Goal: Task Accomplishment & Management: Use online tool/utility

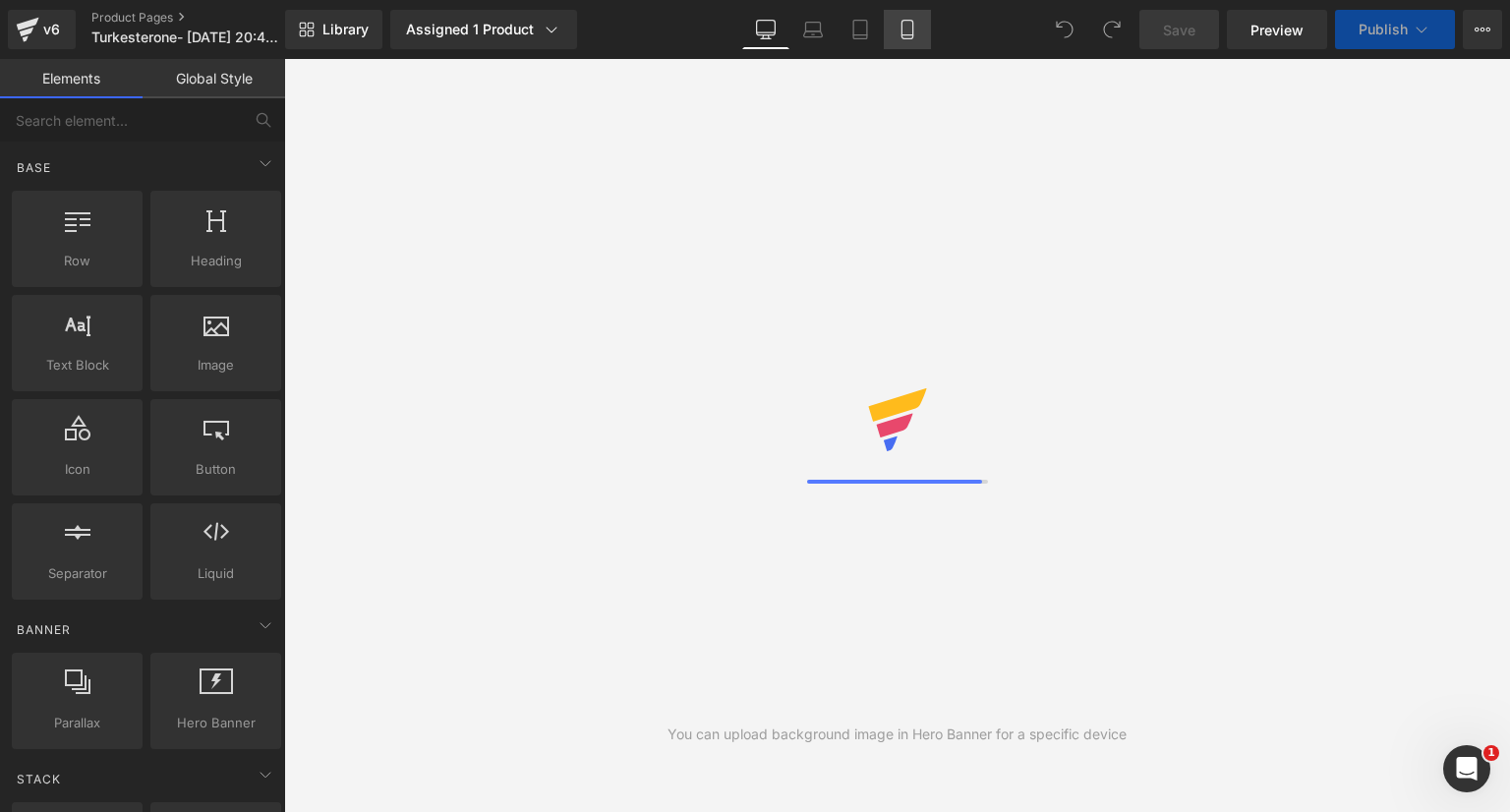
click at [902, 29] on icon at bounding box center [908, 30] width 20 height 20
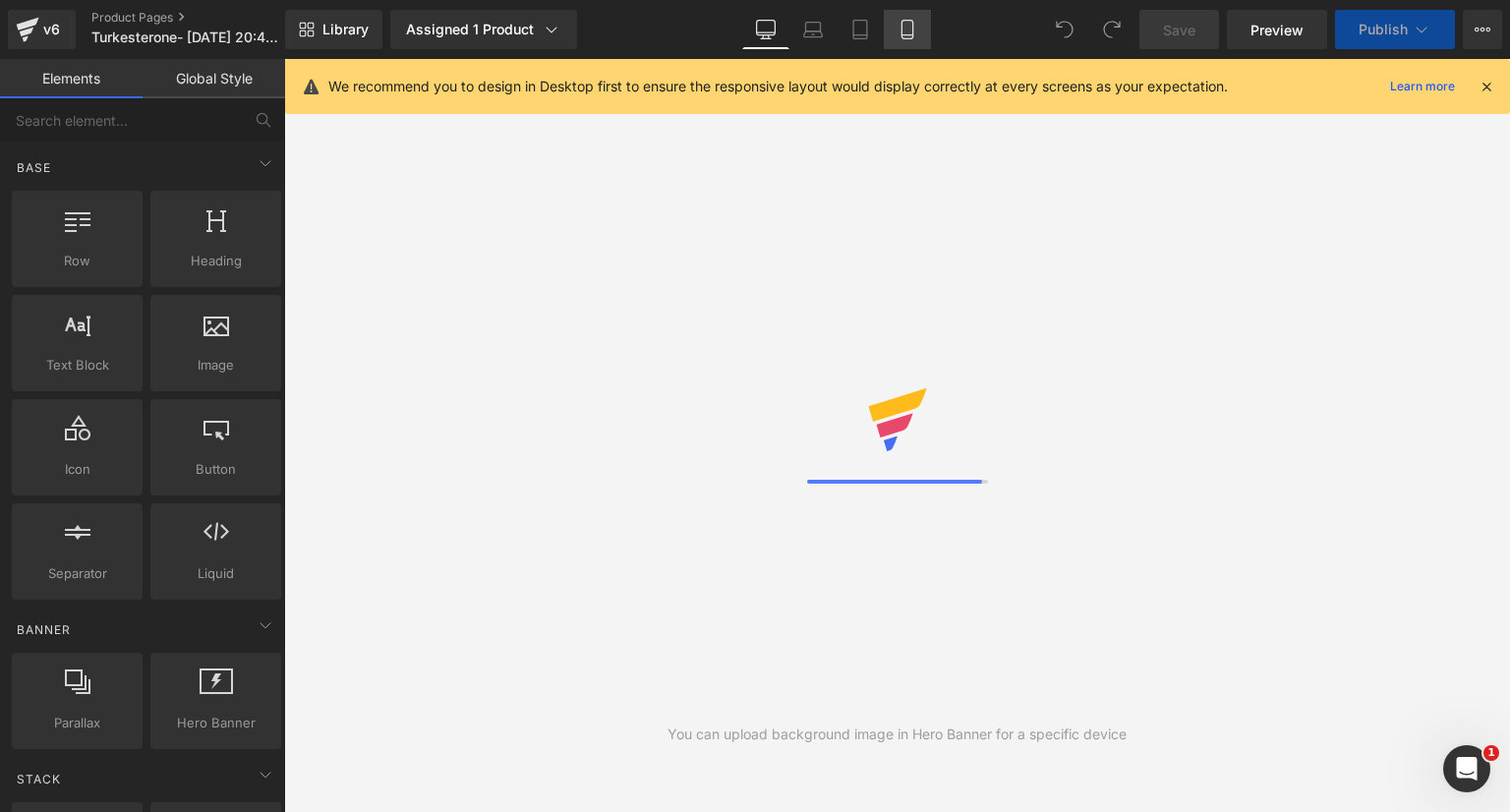
click at [902, 29] on icon at bounding box center [907, 30] width 11 height 19
click at [1491, 87] on icon at bounding box center [1487, 86] width 18 height 18
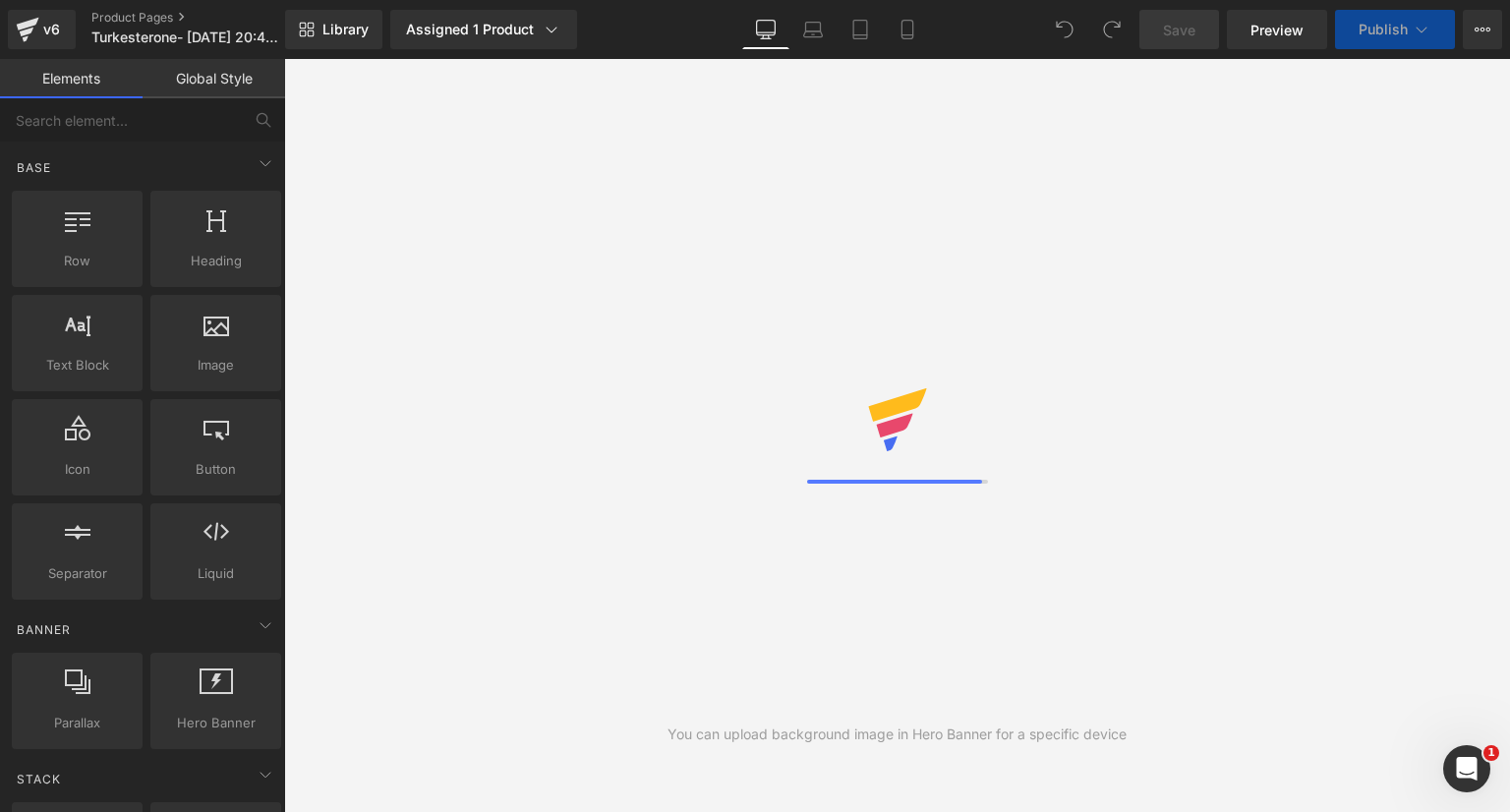
click at [834, 120] on div "You can upload background image in Hero Banner for a specific device" at bounding box center [898, 436] width 1227 height 753
click at [908, 46] on link "Mobile" at bounding box center [908, 30] width 48 height 40
click at [772, 38] on icon at bounding box center [766, 30] width 20 height 20
click at [911, 40] on link "Mobile" at bounding box center [908, 30] width 48 height 40
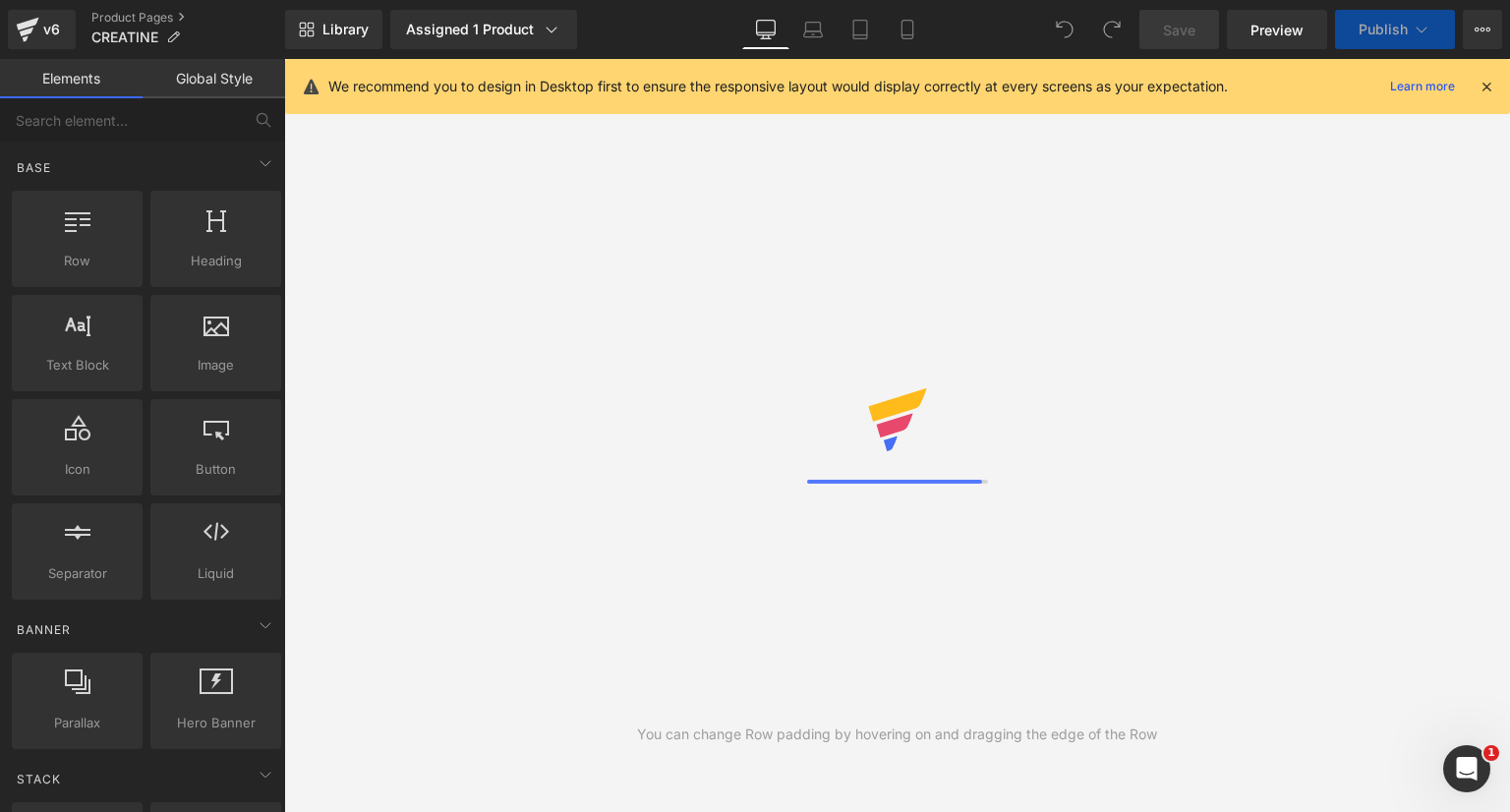
click at [1489, 87] on icon at bounding box center [1487, 86] width 18 height 18
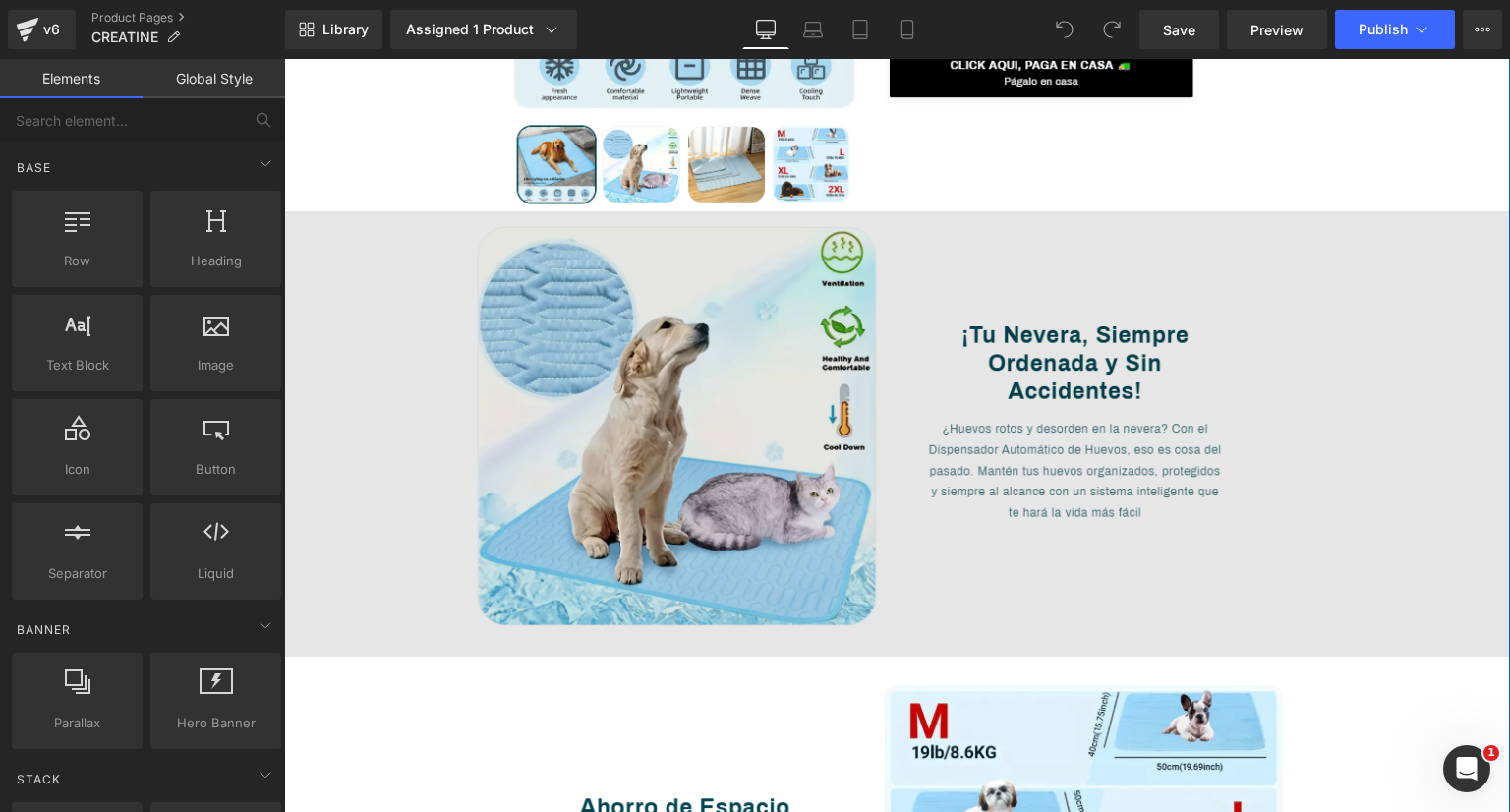
scroll to position [491, 0]
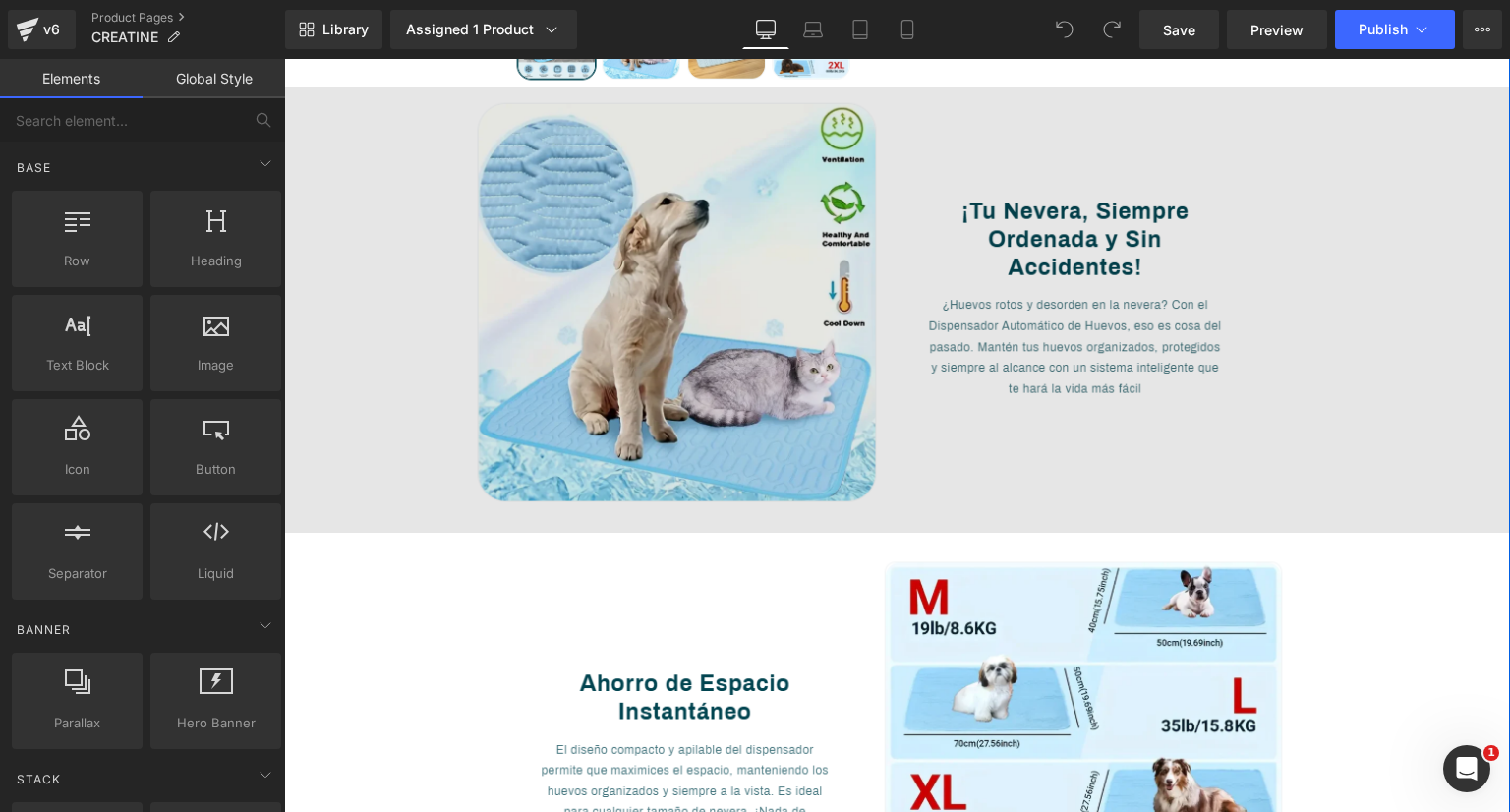
click at [778, 256] on img at bounding box center [898, 310] width 1227 height 446
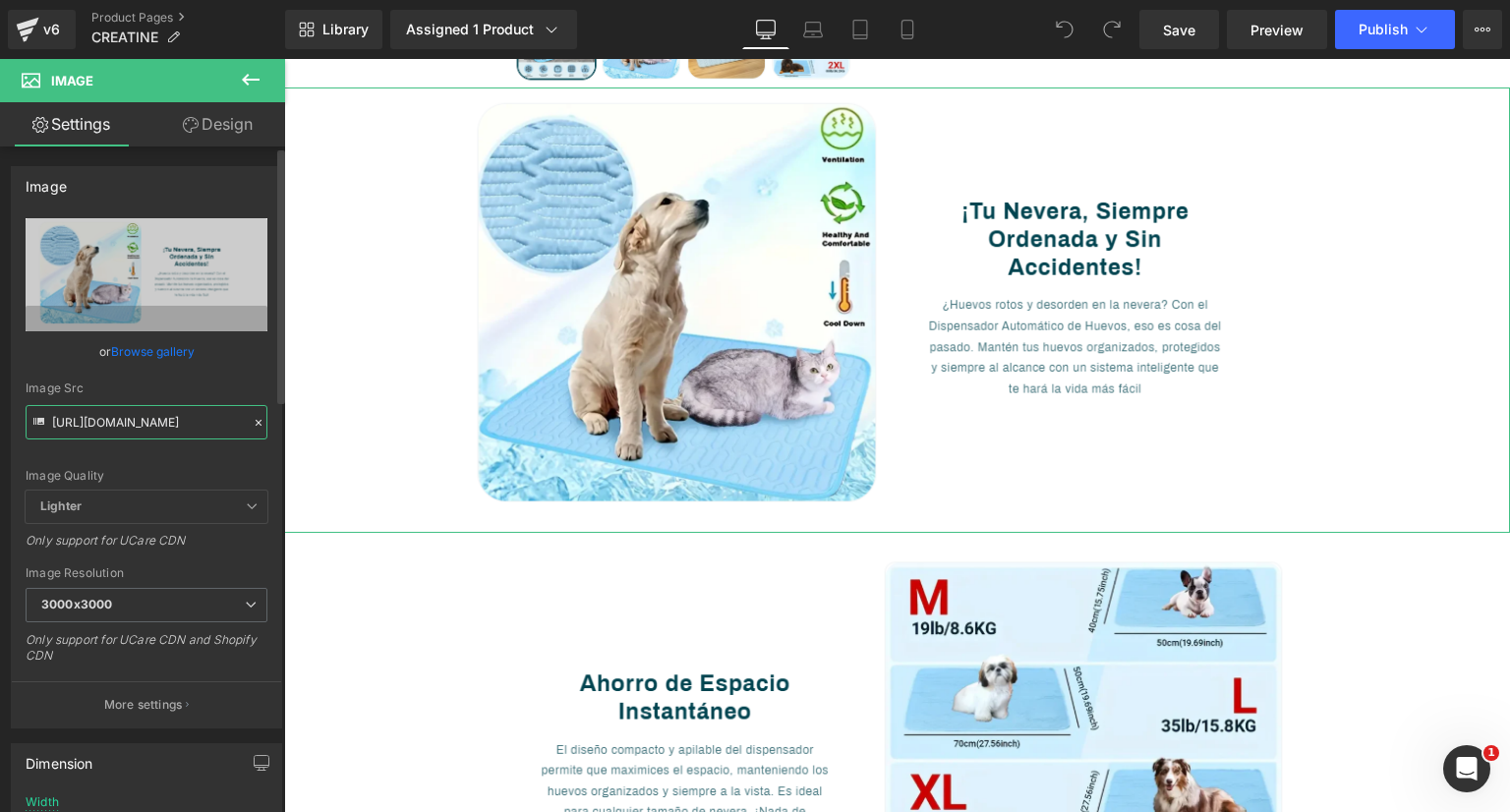
click at [165, 419] on input "[URL][DOMAIN_NAME]" at bounding box center [147, 422] width 242 height 35
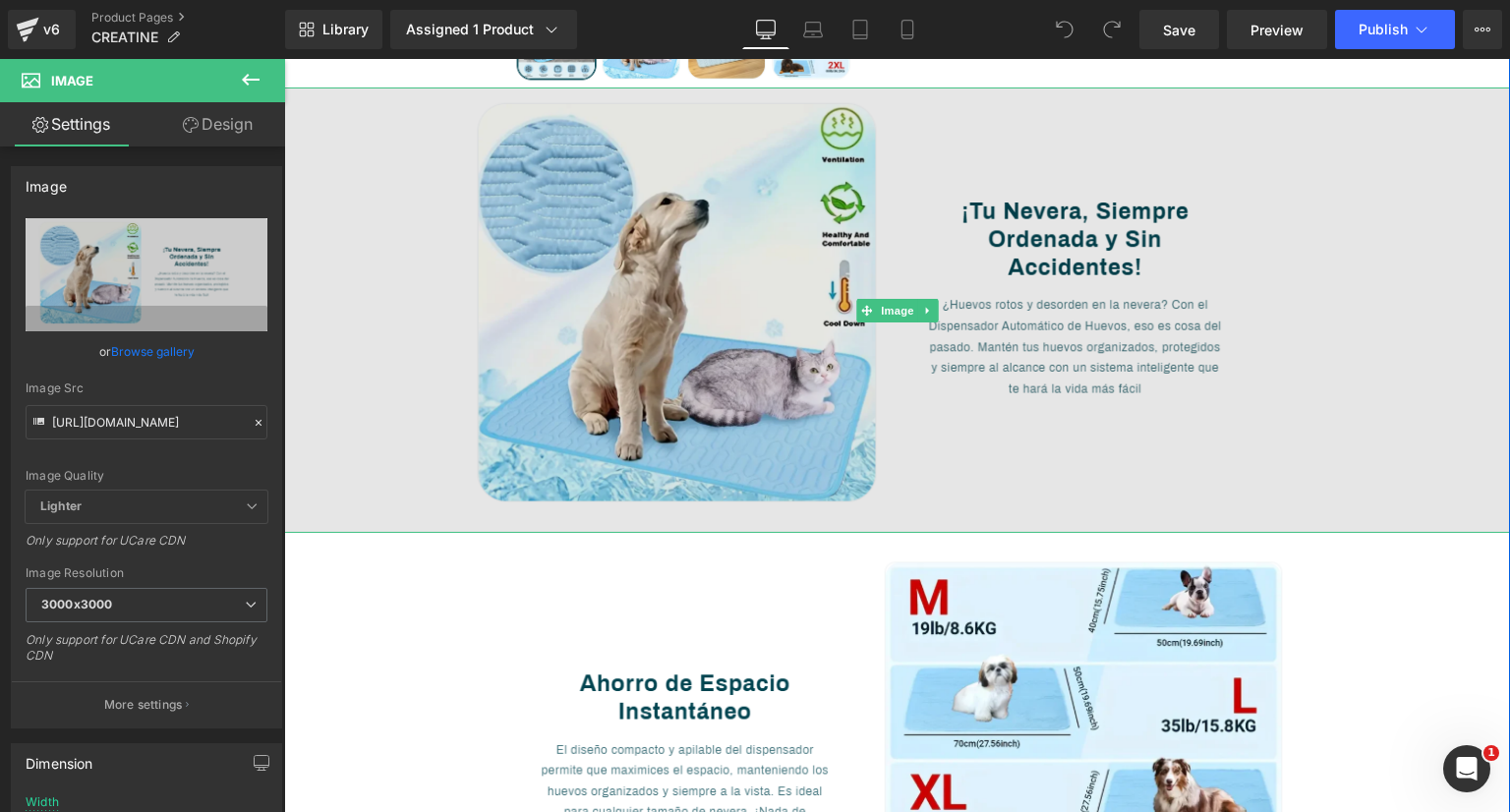
click at [661, 379] on img at bounding box center [898, 310] width 1227 height 446
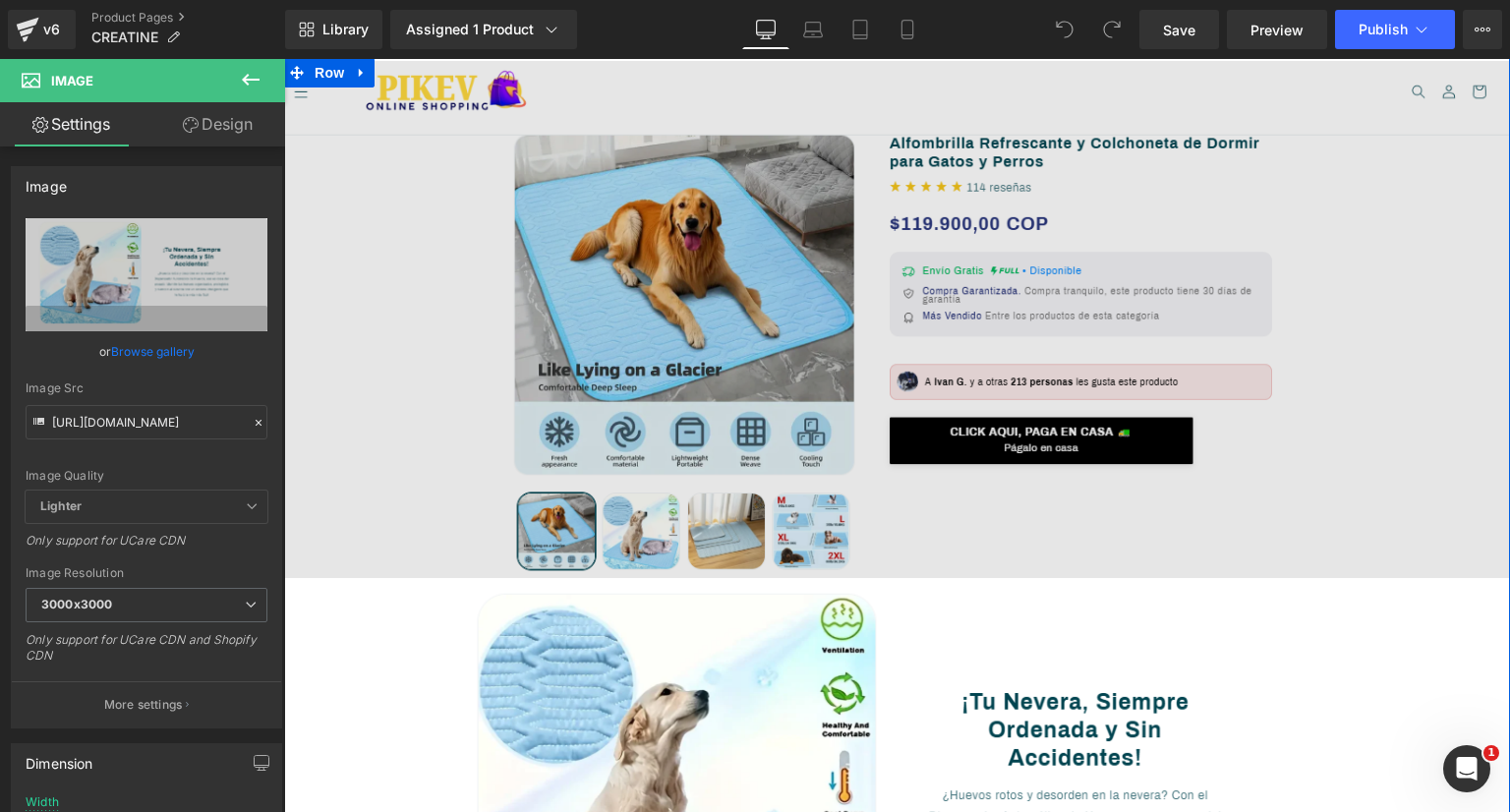
scroll to position [0, 0]
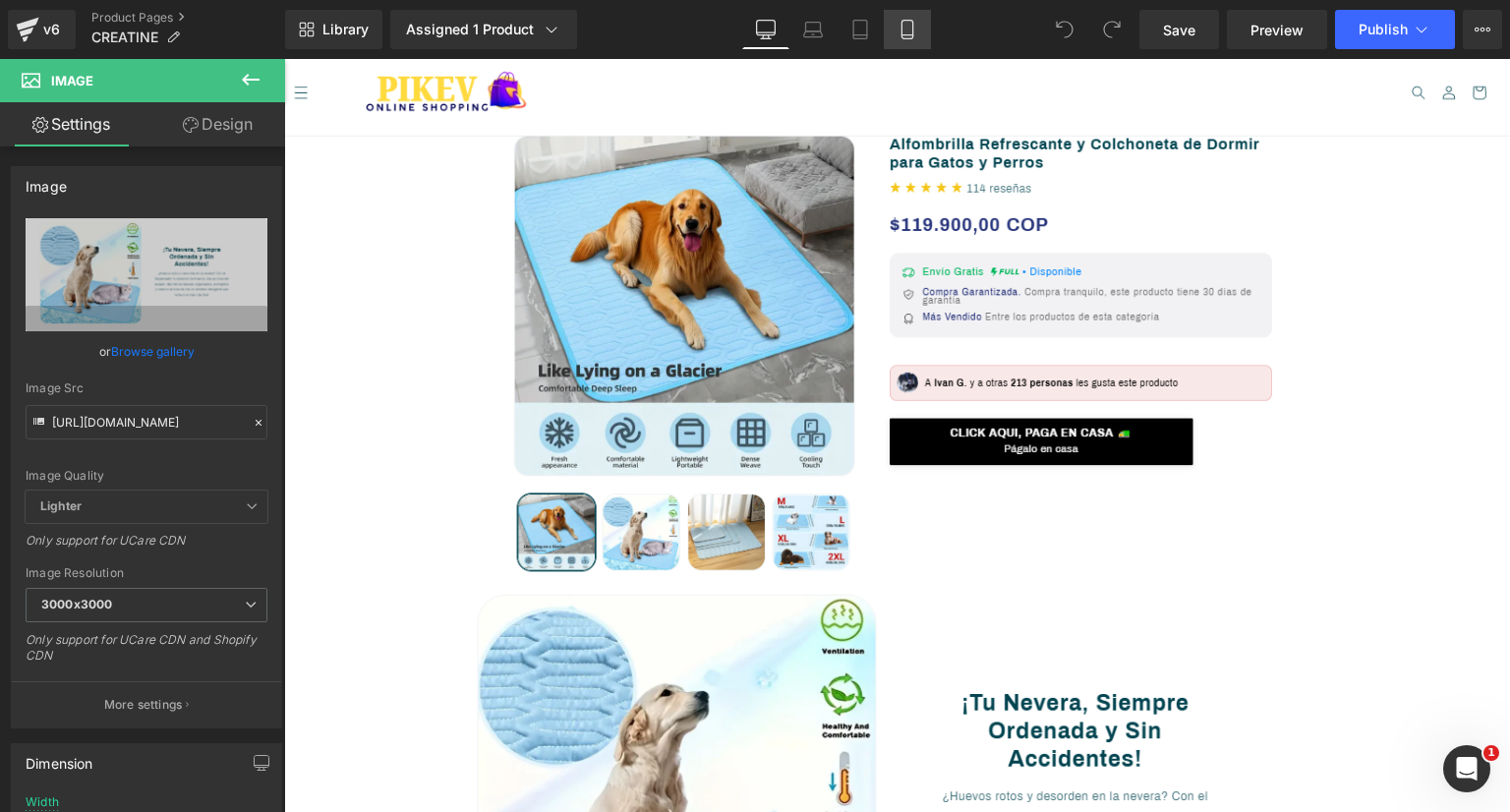
click at [905, 39] on icon at bounding box center [907, 30] width 11 height 19
type input "100"
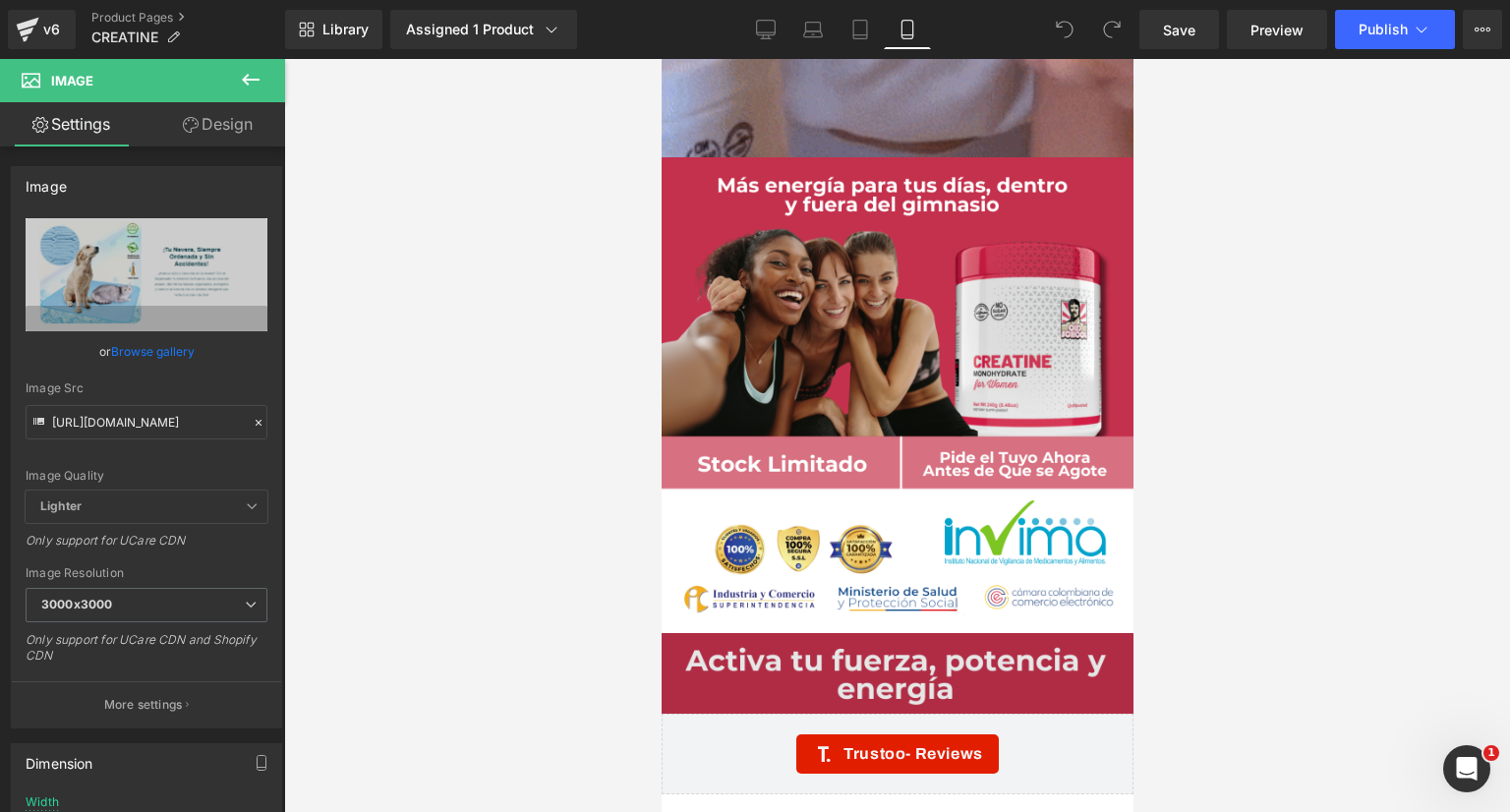
scroll to position [6293, 0]
